Goal: Check status

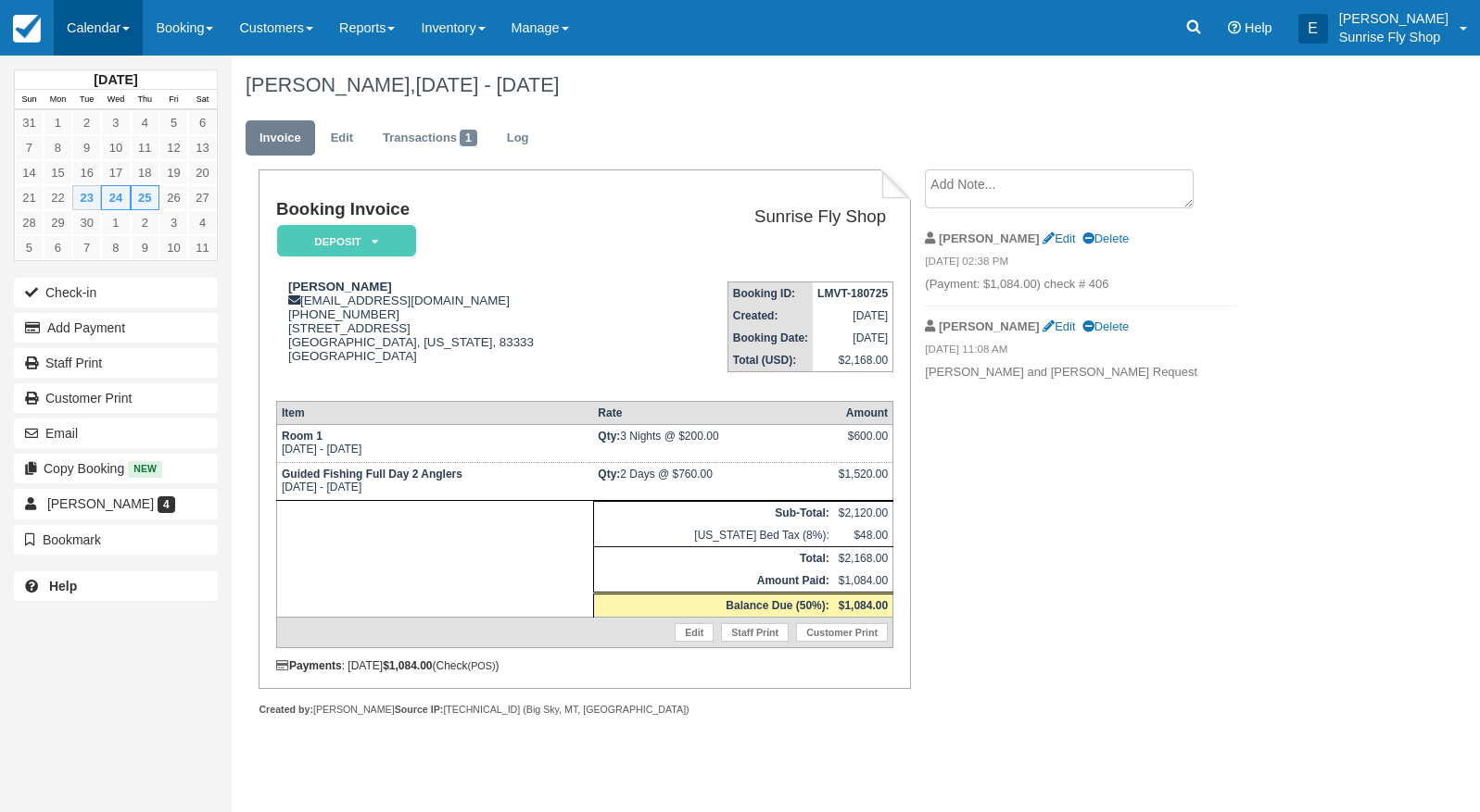
click at [106, 33] on link "Calendar" at bounding box center [98, 27] width 89 height 56
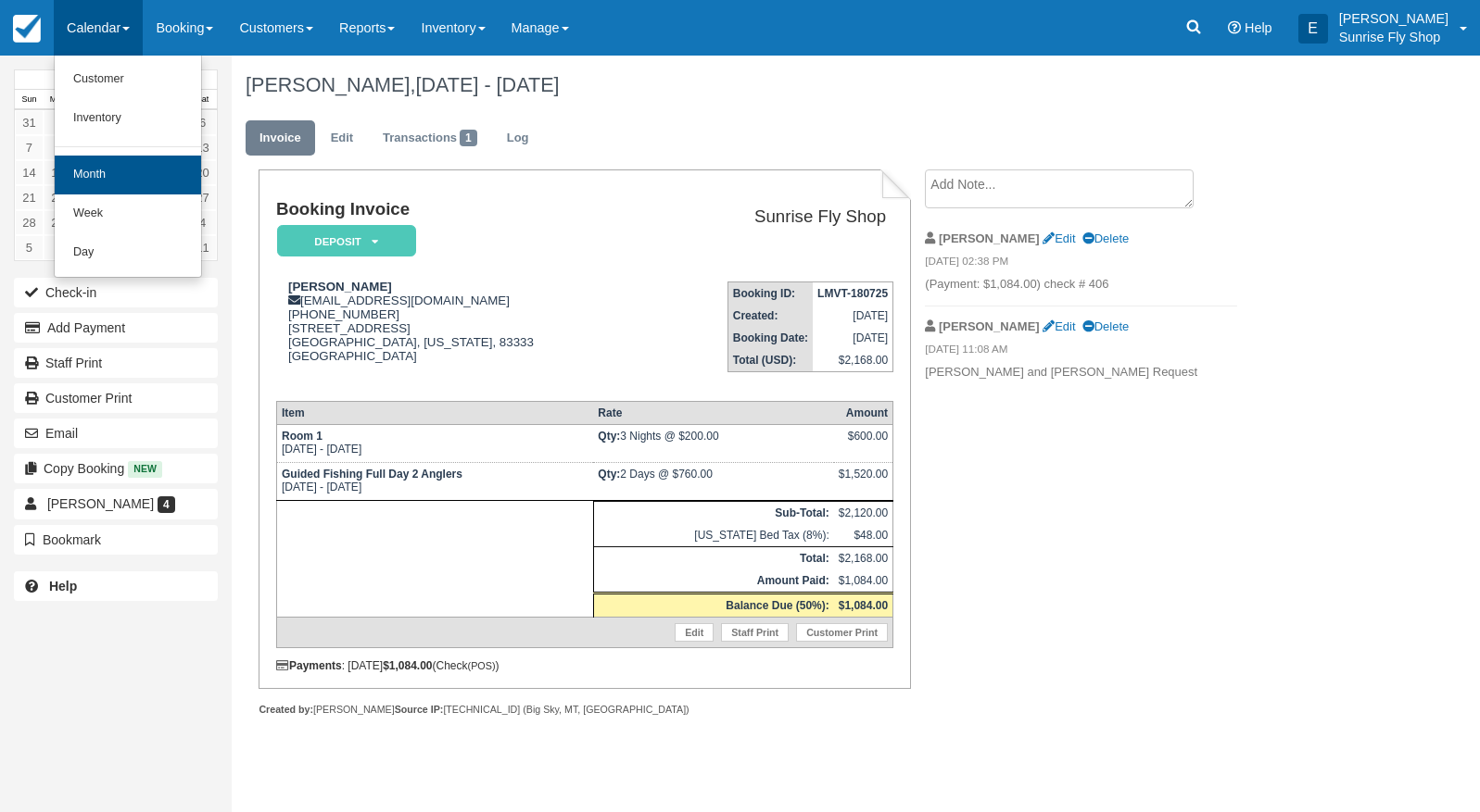
click at [106, 174] on link "Month" at bounding box center [128, 175] width 146 height 39
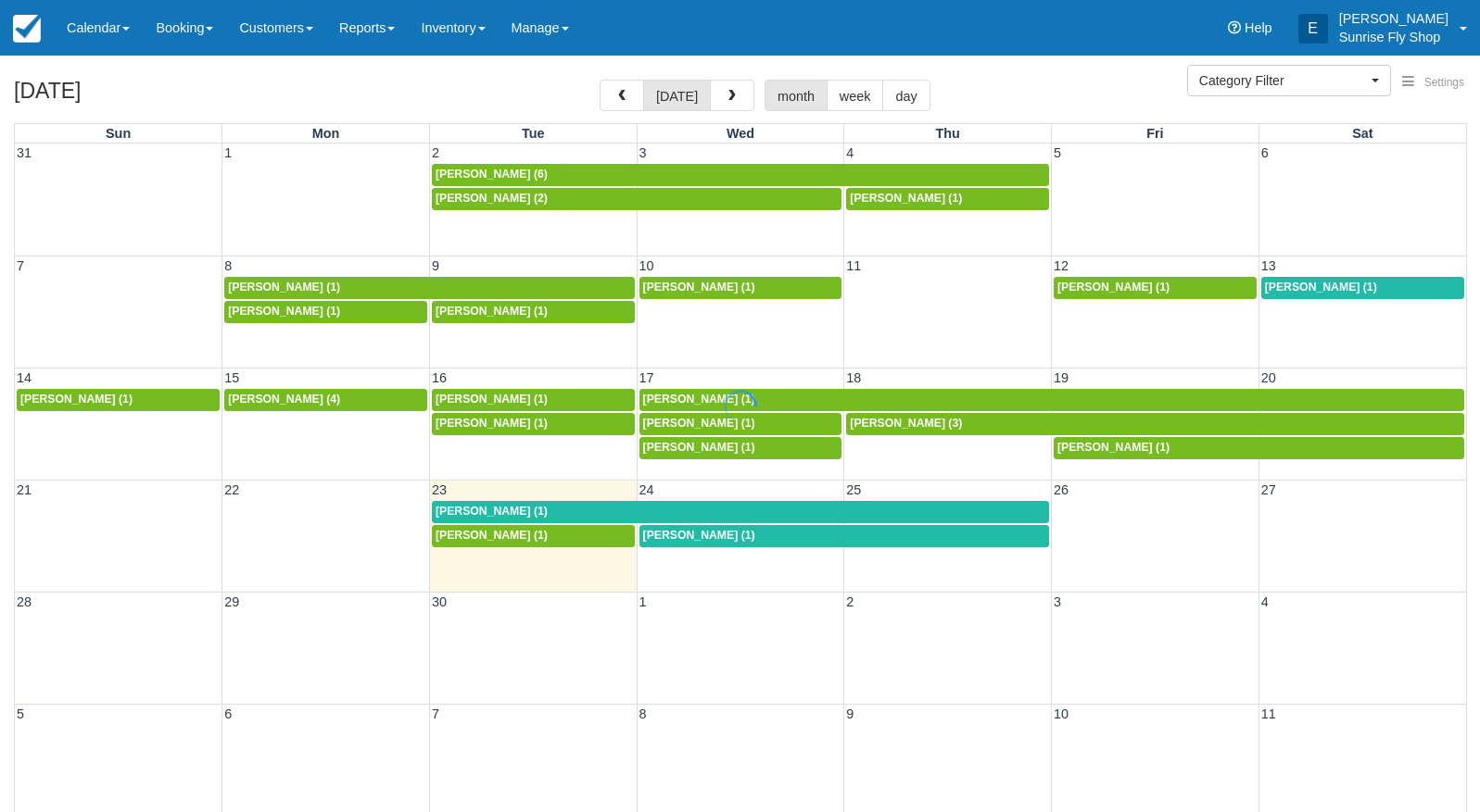
select select
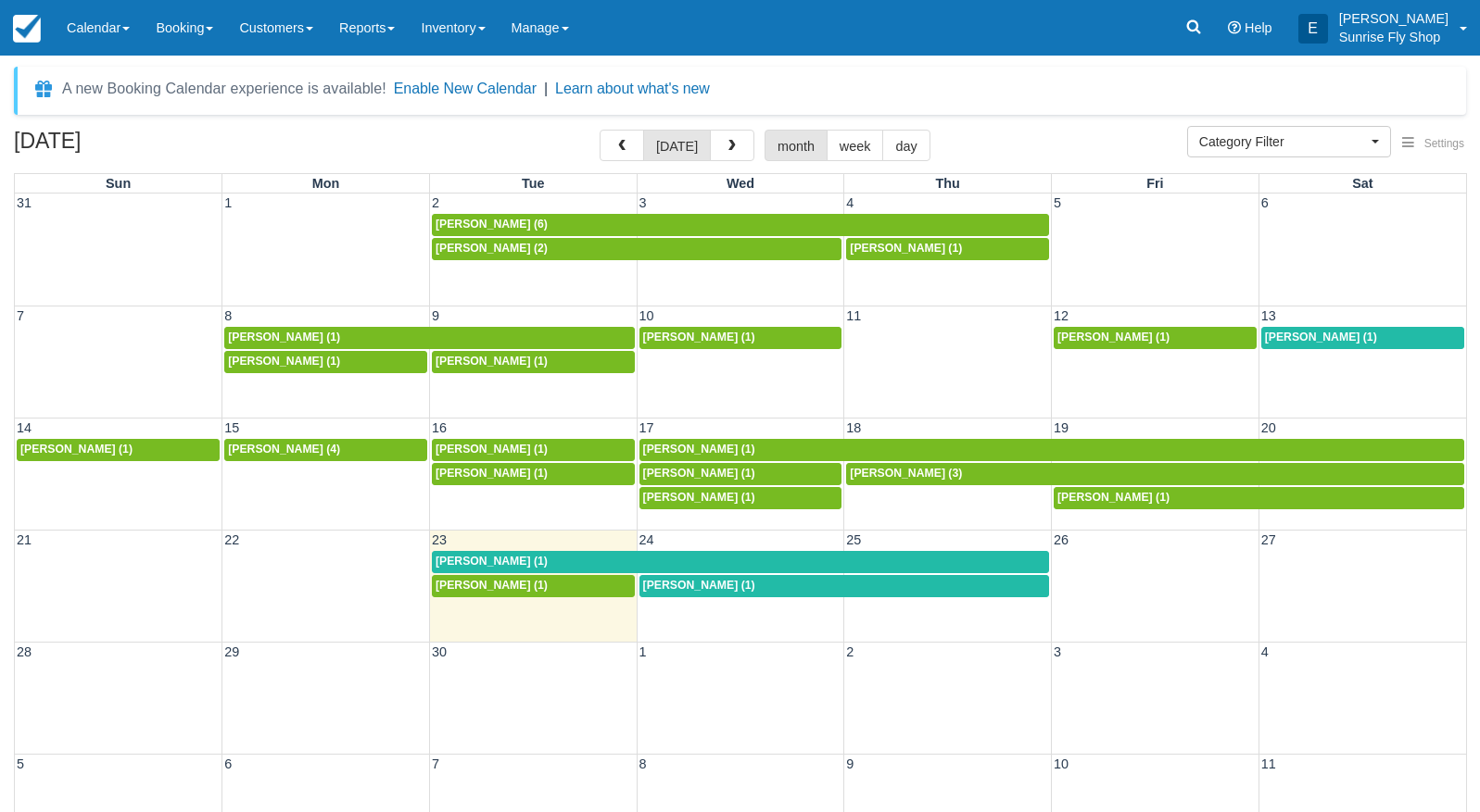
click at [450, 583] on span "[PERSON_NAME] (1)" at bounding box center [491, 585] width 112 height 13
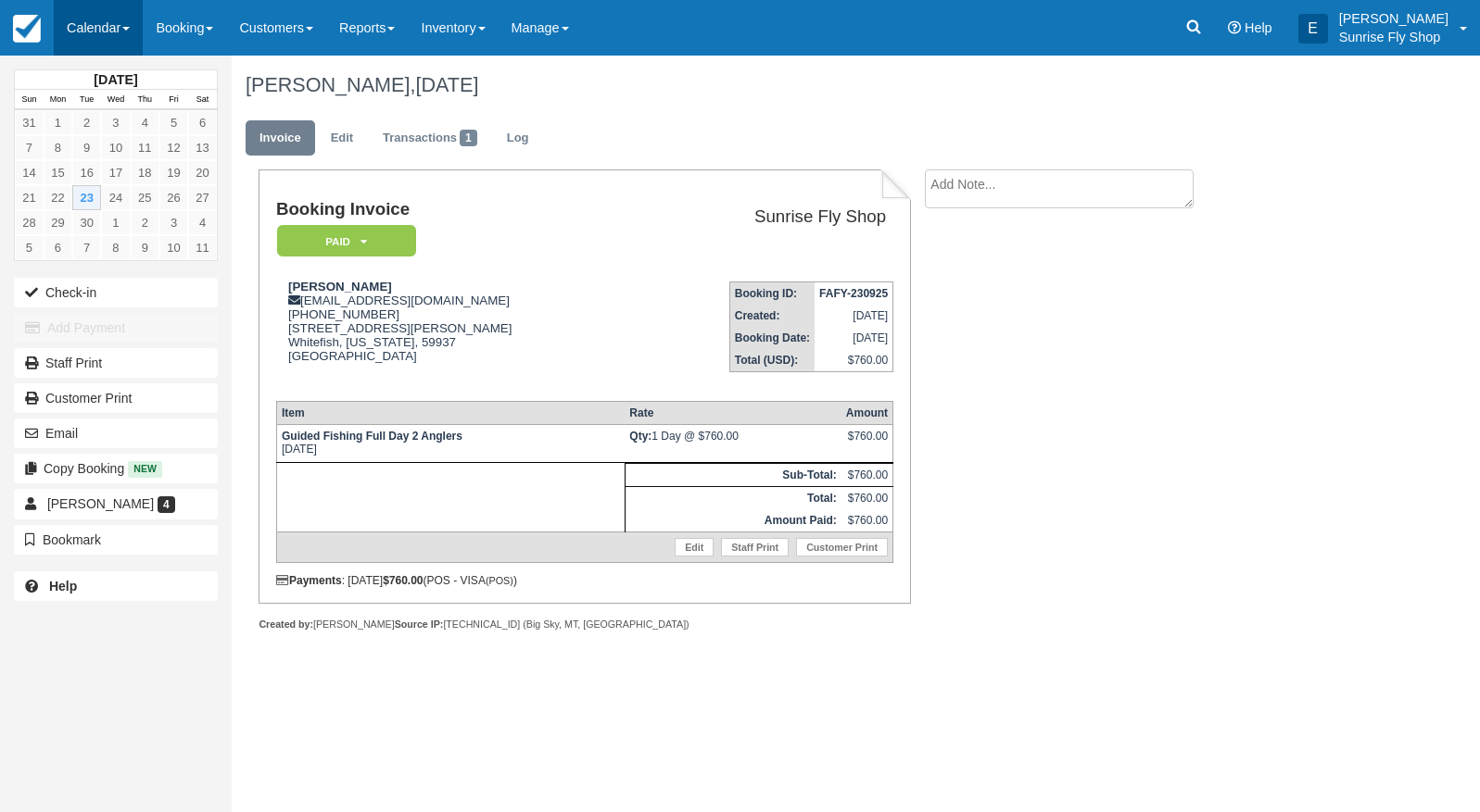
click at [107, 27] on link "Calendar" at bounding box center [98, 27] width 89 height 56
click at [133, 156] on link "Month" at bounding box center [128, 175] width 146 height 39
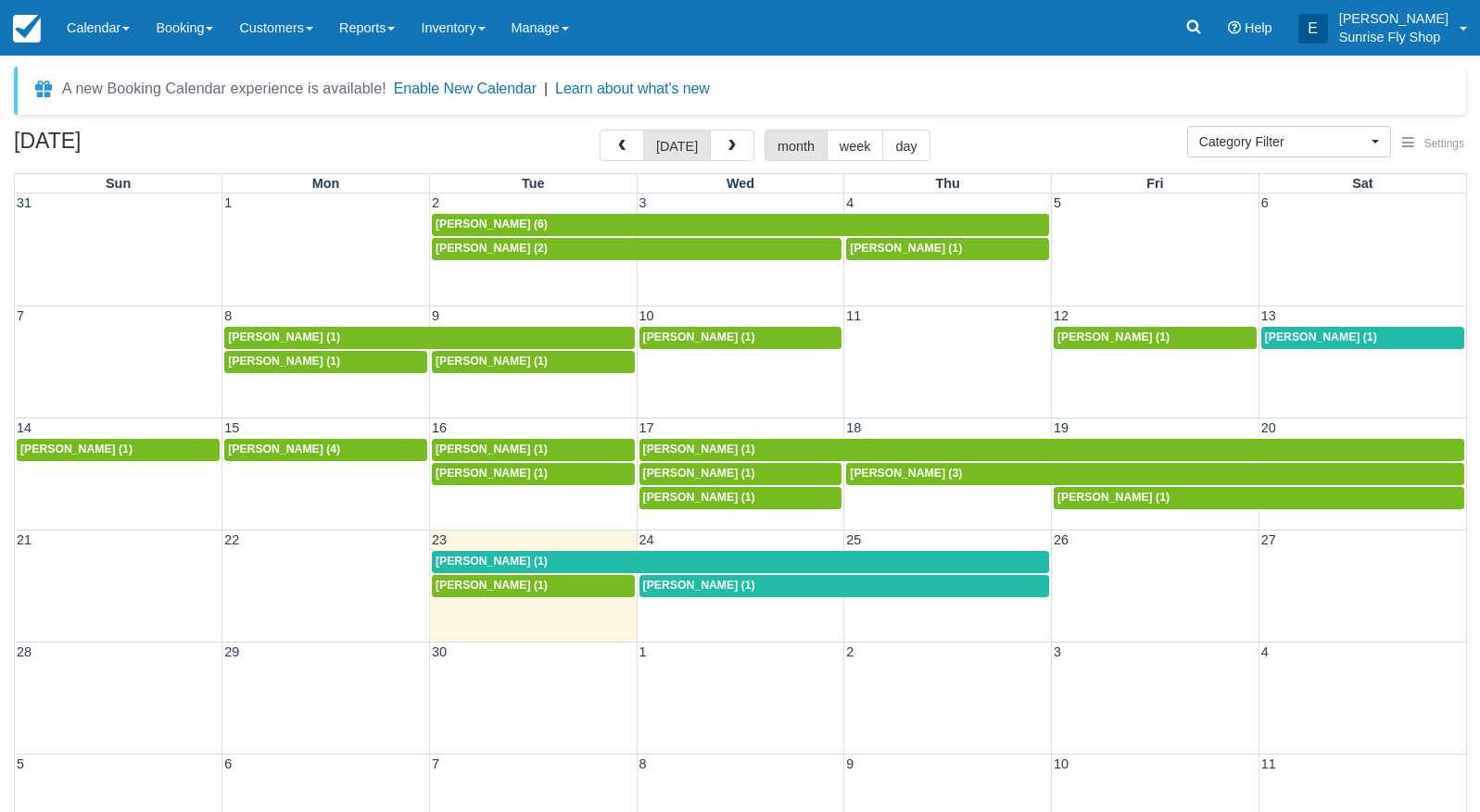
select select
